Goal: Information Seeking & Learning: Find contact information

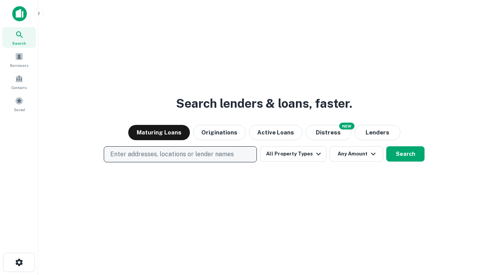
click at [180, 155] on p "Enter addresses, locations or lender names" at bounding box center [172, 154] width 124 height 9
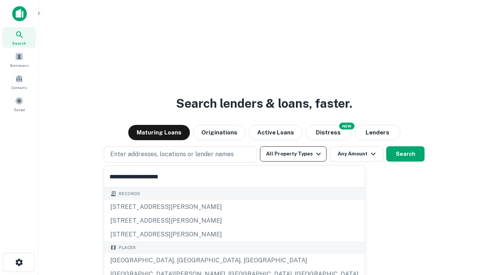
click at [183, 261] on div "[GEOGRAPHIC_DATA], [GEOGRAPHIC_DATA], [GEOGRAPHIC_DATA]" at bounding box center [234, 261] width 261 height 14
click at [293, 154] on button "All Property Types" at bounding box center [293, 154] width 67 height 15
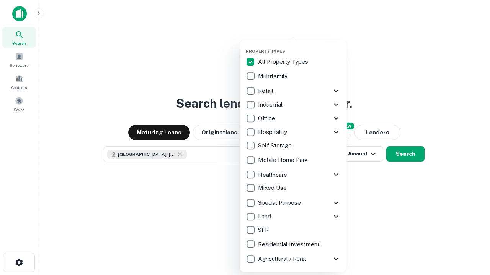
click at [299, 46] on button "button" at bounding box center [299, 46] width 107 height 0
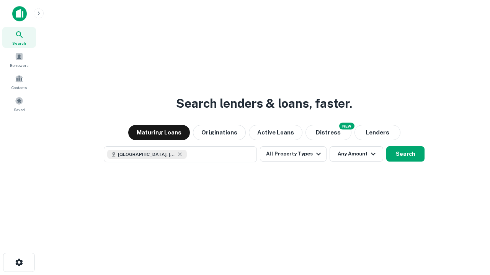
scroll to position [12, 0]
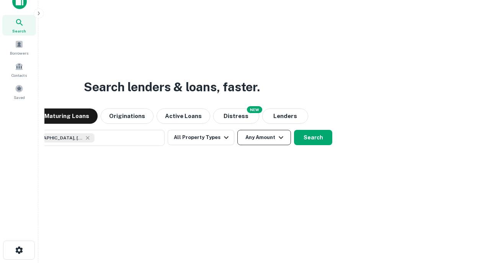
click at [237, 130] on button "Any Amount" at bounding box center [264, 137] width 54 height 15
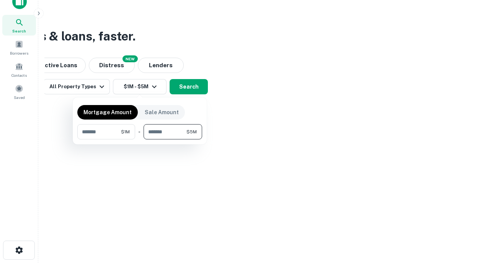
type input "*******"
click at [140, 140] on button "button" at bounding box center [139, 140] width 125 height 0
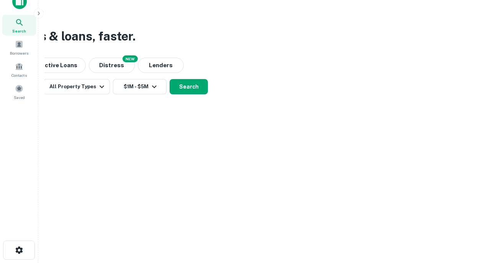
scroll to position [12, 0]
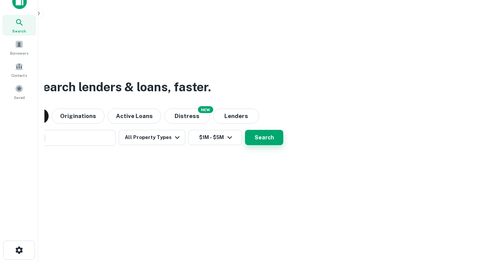
click at [245, 130] on button "Search" at bounding box center [264, 137] width 38 height 15
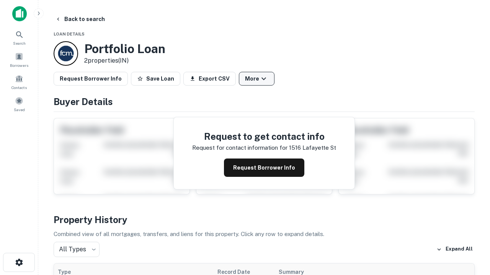
click at [256, 79] on button "More" at bounding box center [257, 79] width 36 height 14
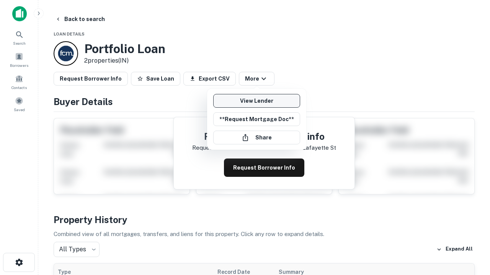
click at [256, 101] on link "View Lender" at bounding box center [256, 101] width 87 height 14
